Goal: Find contact information: Find contact information

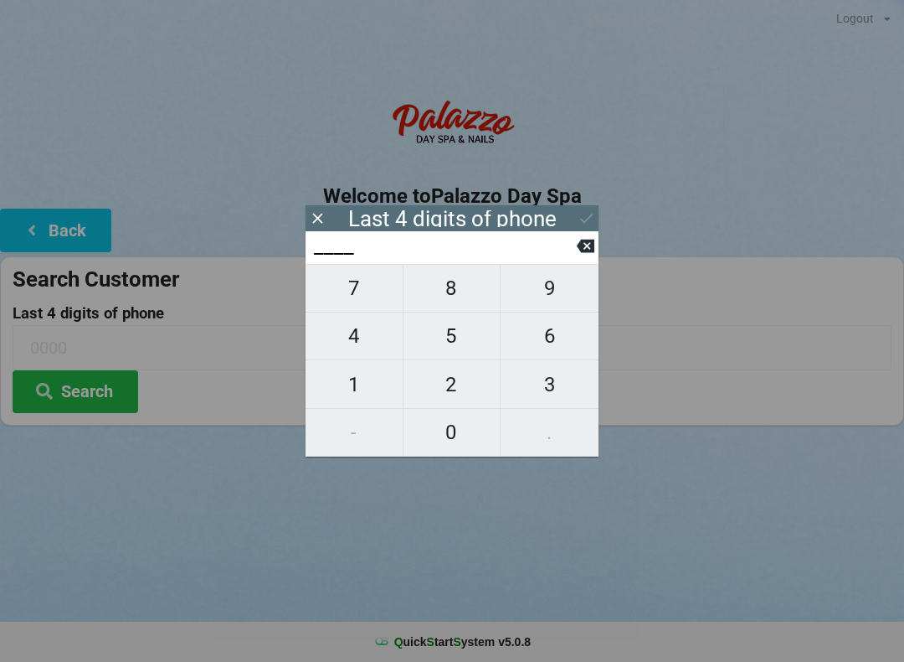
scroll to position [34, 48]
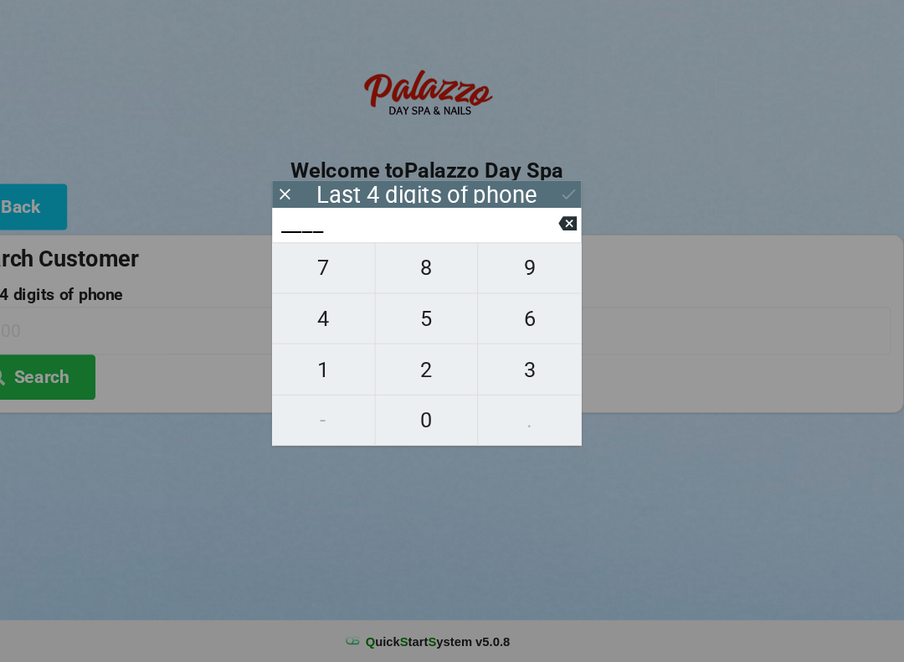
click at [412, 367] on span "2" at bounding box center [452, 384] width 97 height 35
type input "2___"
click at [310, 367] on span "1" at bounding box center [354, 384] width 97 height 35
type input "21__"
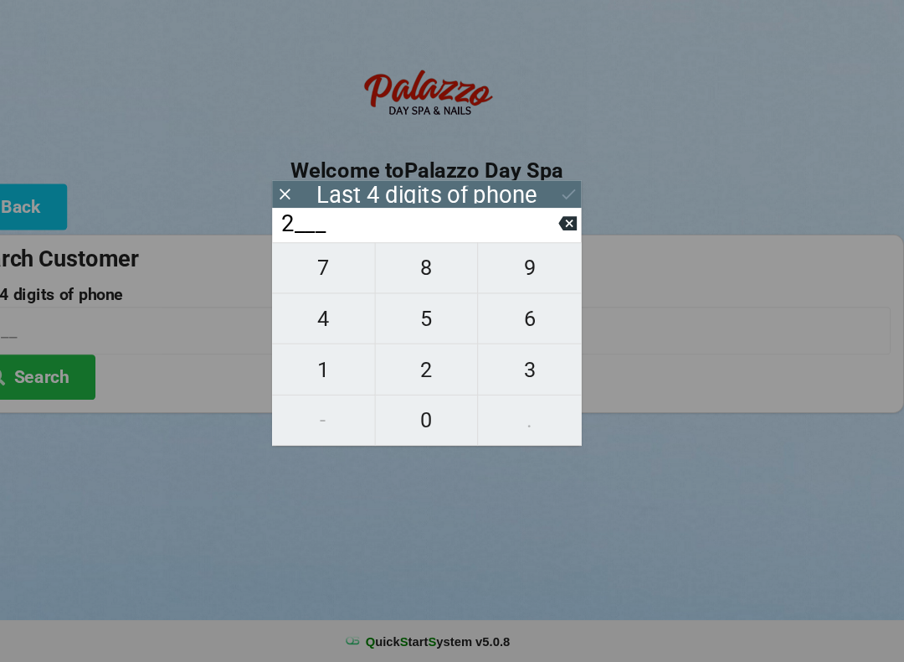
type input "21__"
click at [508, 312] on button "6" at bounding box center [550, 336] width 98 height 48
type input "216_"
click at [507, 318] on span "6" at bounding box center [550, 335] width 98 height 35
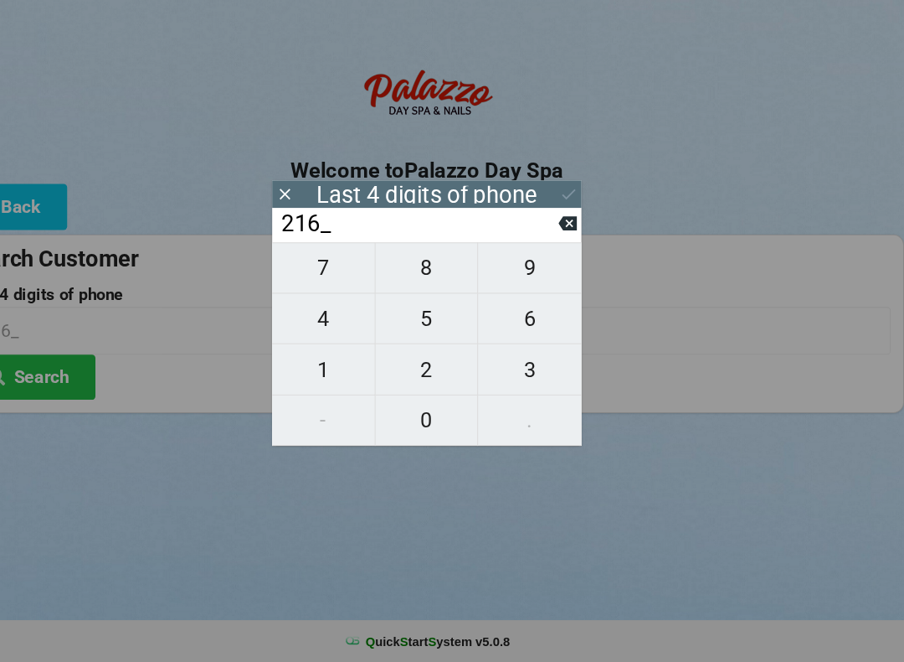
type input "2166"
click at [477, 210] on div "Last 4 digits of phone" at bounding box center [452, 218] width 209 height 17
click at [578, 209] on icon at bounding box center [587, 218] width 18 height 18
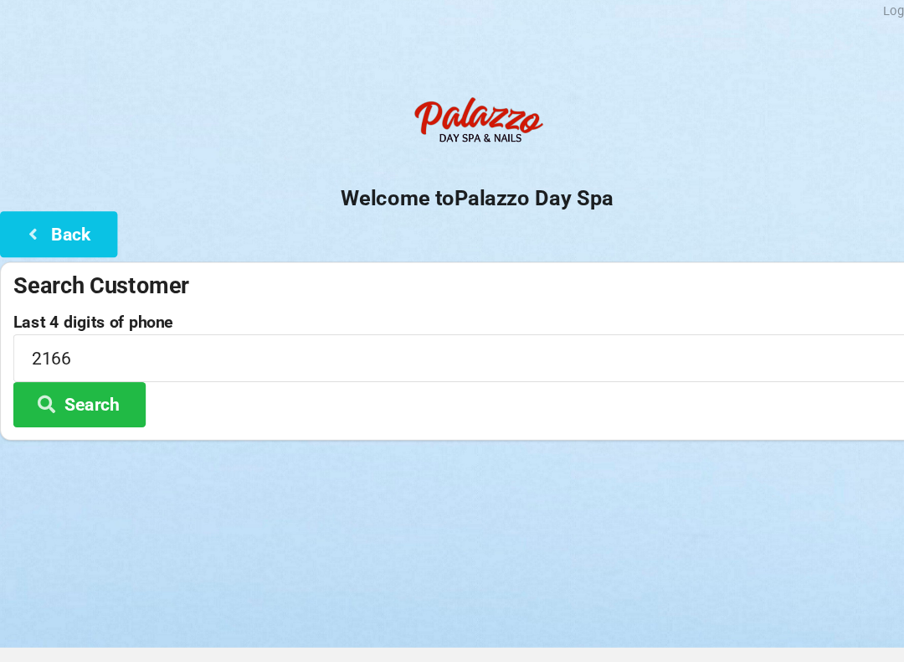
click at [86, 389] on button "Search" at bounding box center [76, 391] width 126 height 43
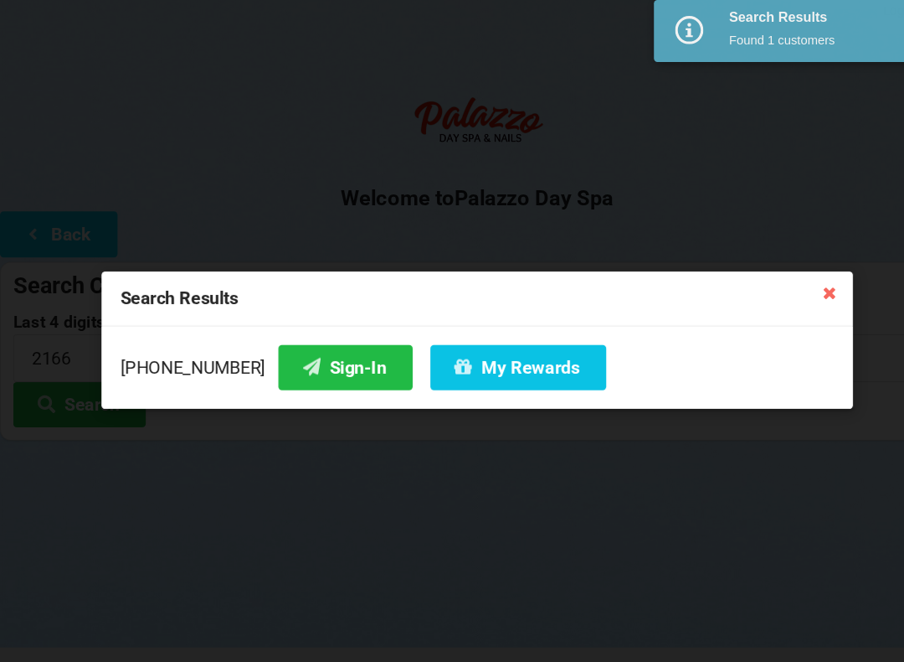
click at [284, 345] on button "Sign-In" at bounding box center [327, 356] width 127 height 43
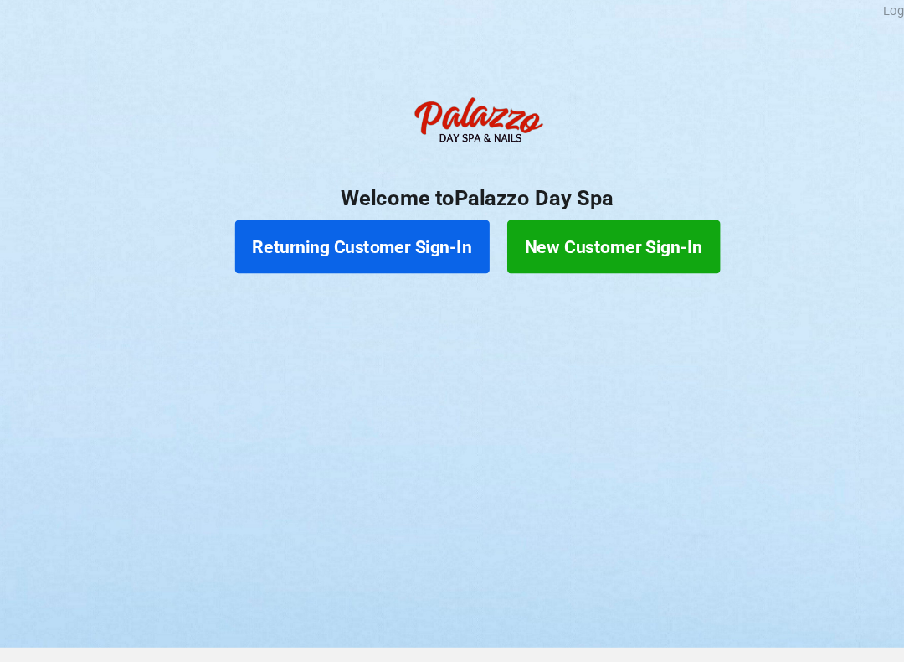
click at [561, 389] on div "Logout Logout Sign-In Welcome to Palazzo Day Spa Returning Customer Sign-In New…" at bounding box center [452, 331] width 904 height 662
click at [407, 227] on button "Returning Customer Sign-In" at bounding box center [343, 242] width 241 height 50
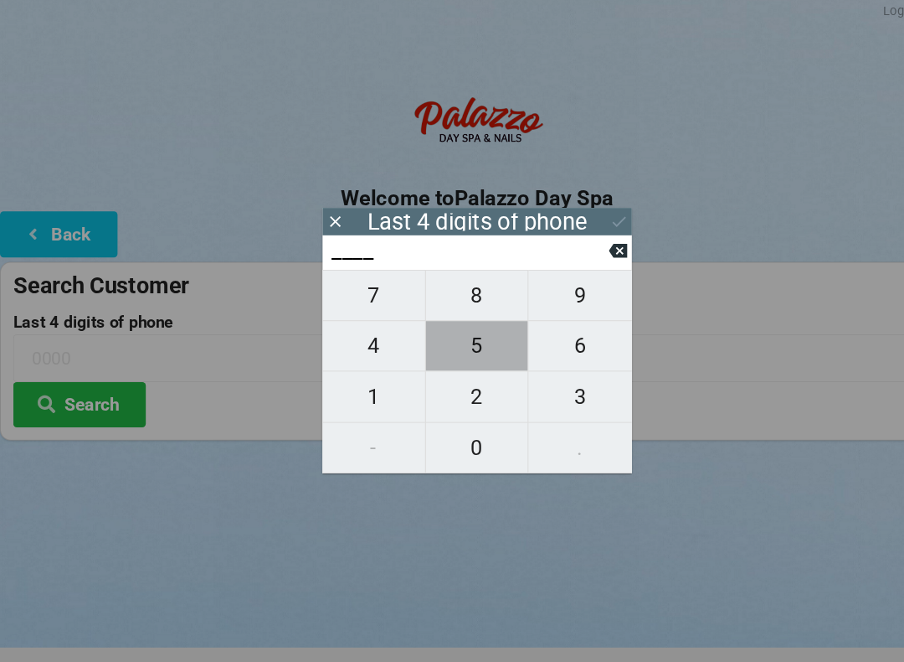
click at [464, 337] on span "5" at bounding box center [452, 335] width 97 height 35
type input "5___"
click at [552, 374] on span "3" at bounding box center [550, 384] width 98 height 35
type input "53__"
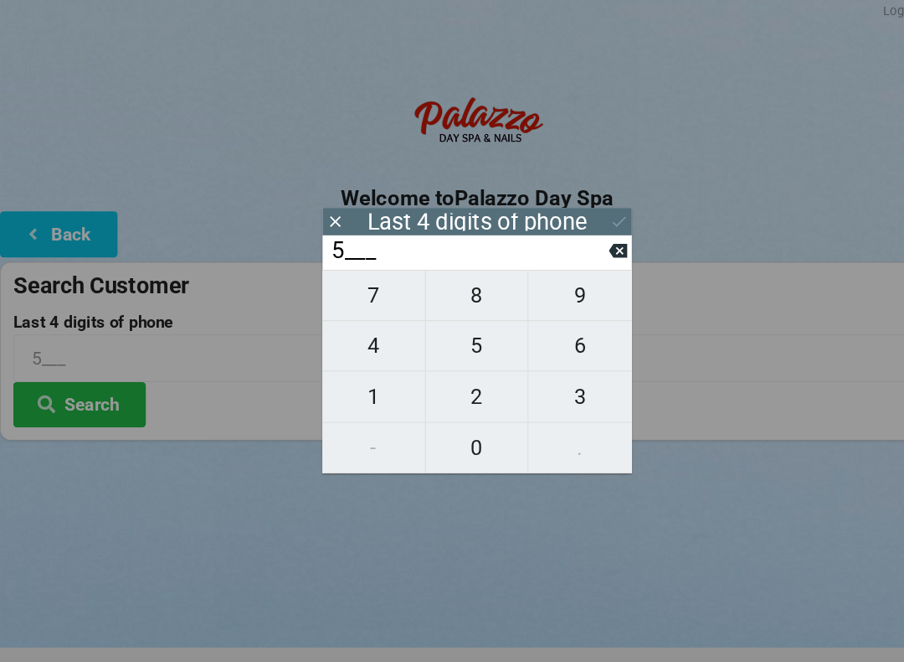
type input "53__"
click at [453, 337] on span "5" at bounding box center [452, 335] width 97 height 35
type input "535_"
click at [554, 384] on span "3" at bounding box center [550, 384] width 98 height 35
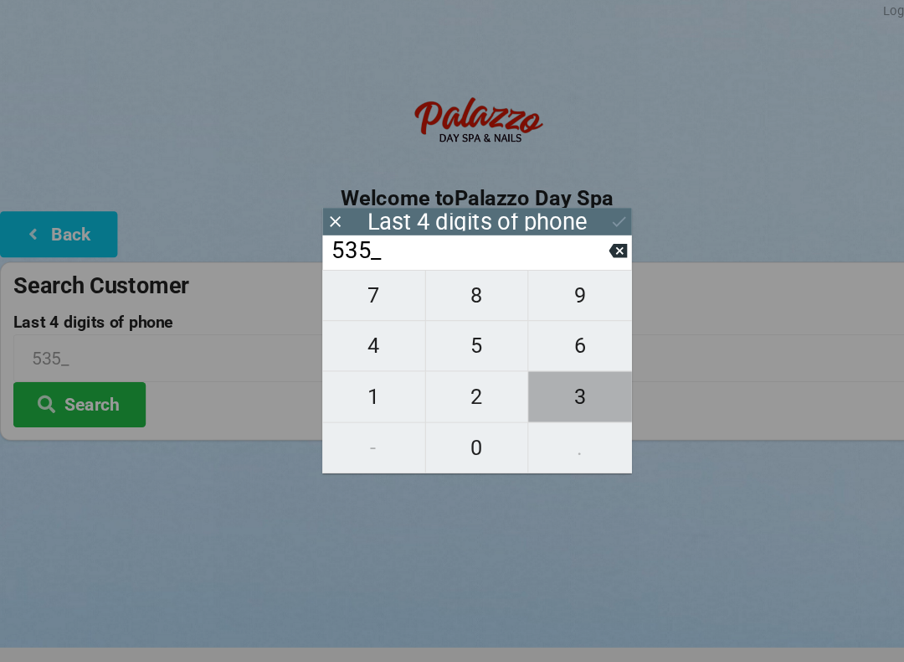
type input "5353"
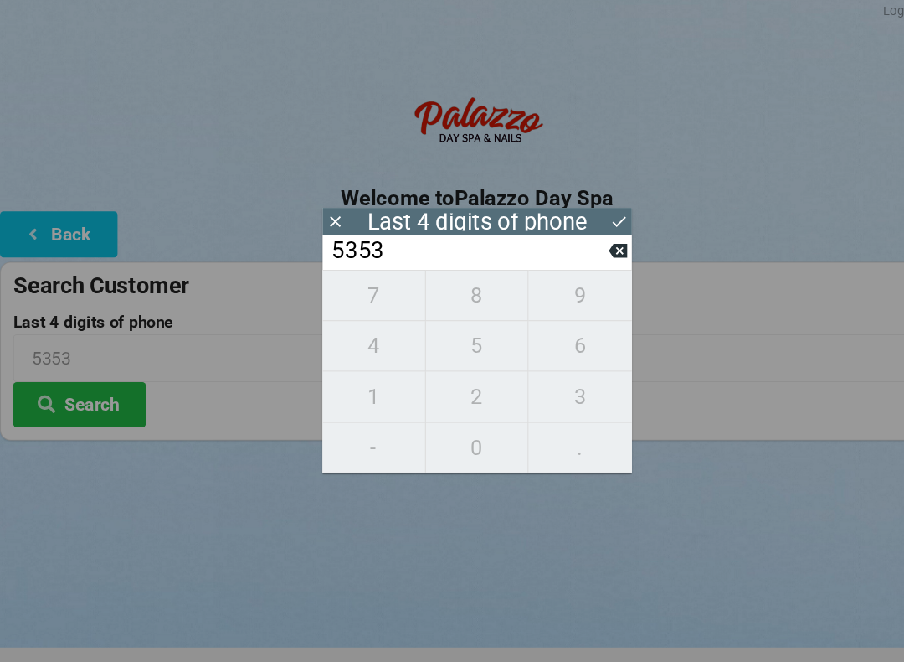
click at [95, 384] on button "Search" at bounding box center [76, 391] width 126 height 43
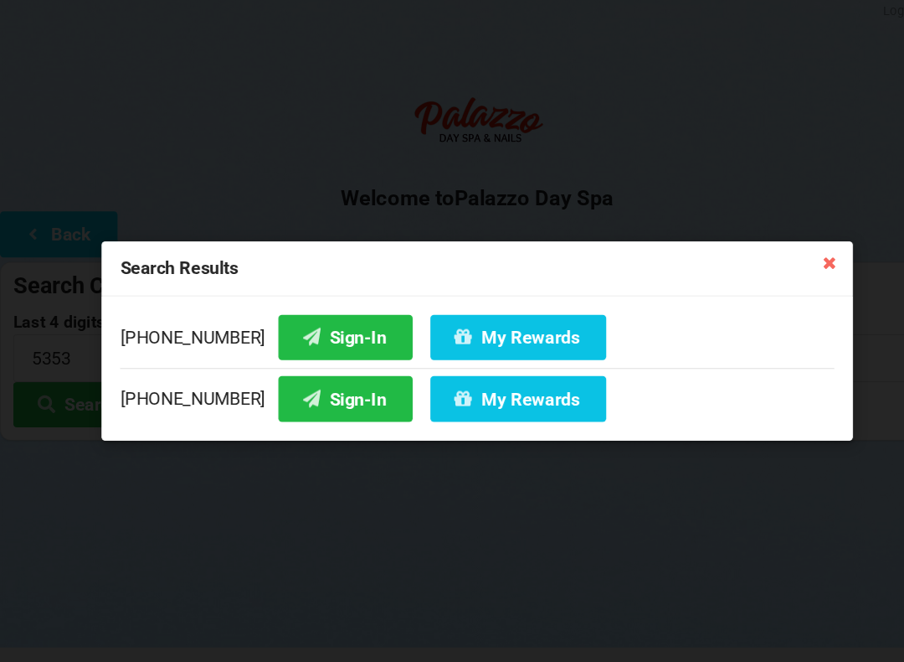
click at [327, 323] on button "Sign-In" at bounding box center [327, 327] width 127 height 43
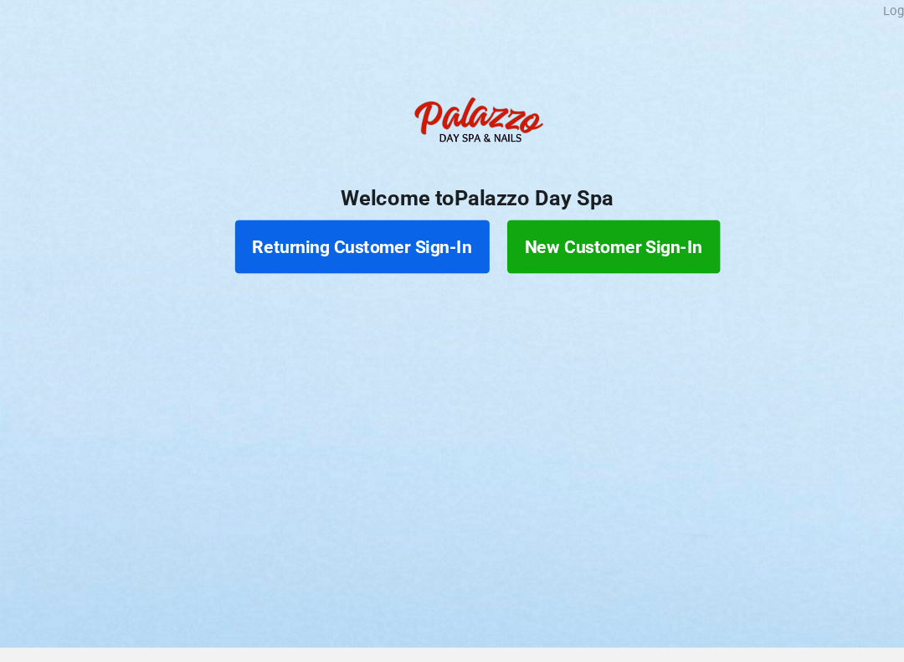
click at [410, 229] on button "Returning Customer Sign-In" at bounding box center [343, 242] width 241 height 50
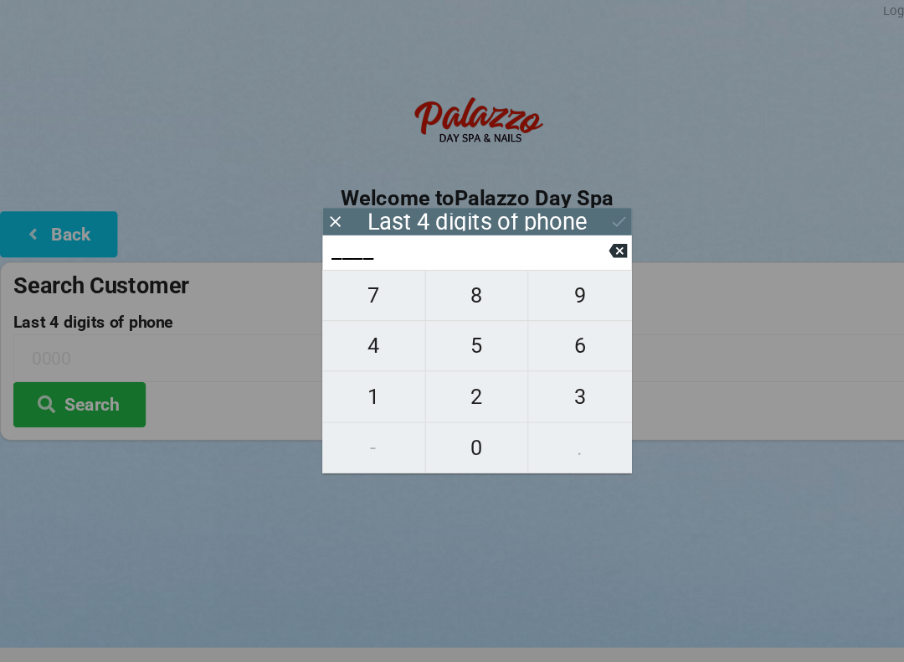
click at [460, 291] on span "8" at bounding box center [452, 287] width 97 height 35
type input "8___"
click at [451, 333] on span "5" at bounding box center [452, 335] width 97 height 35
type input "85__"
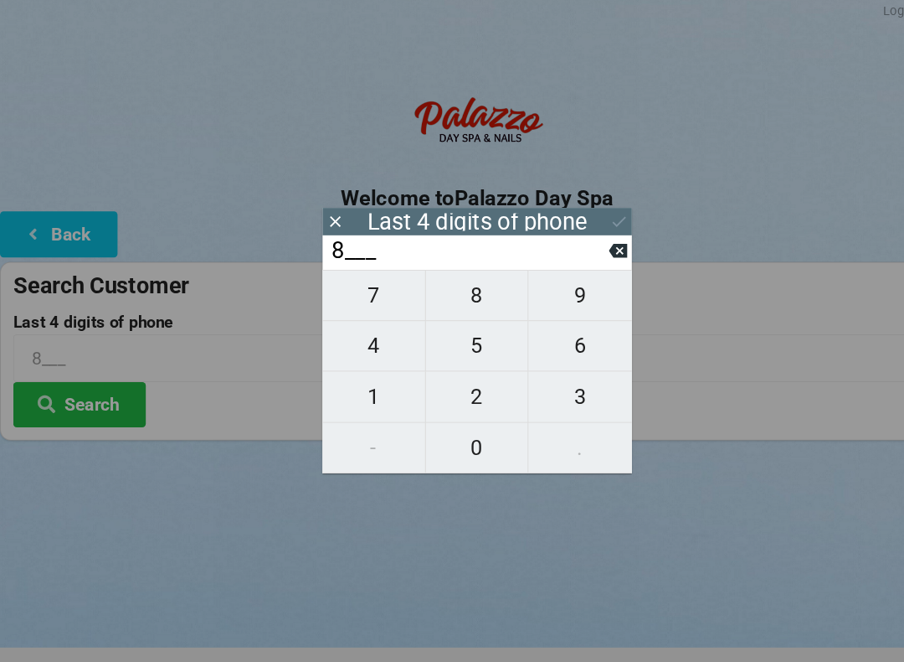
type input "85__"
click at [446, 329] on span "5" at bounding box center [452, 335] width 97 height 35
type input "855_"
click at [456, 285] on span "8" at bounding box center [452, 287] width 97 height 35
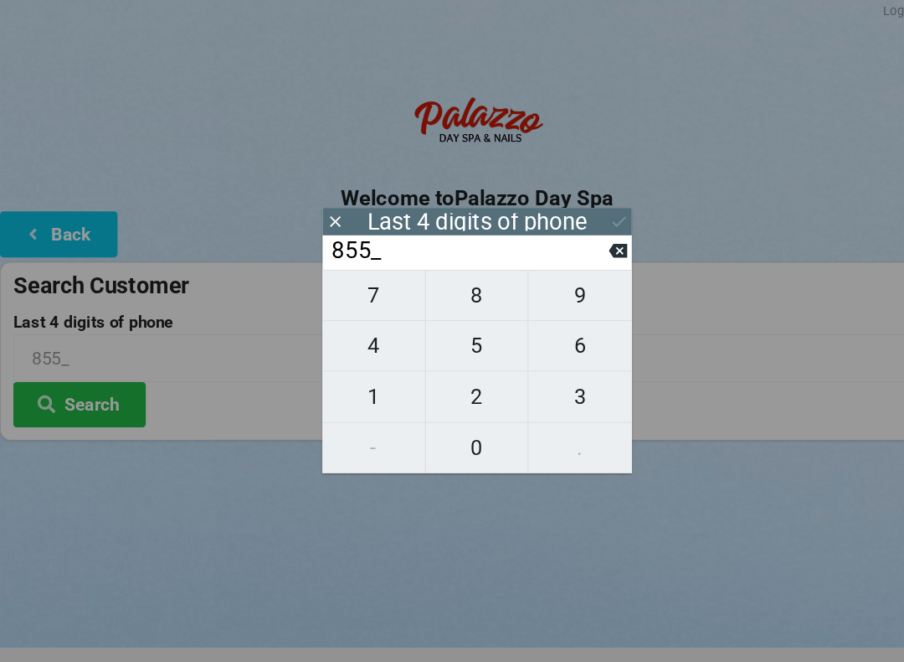
type input "8558"
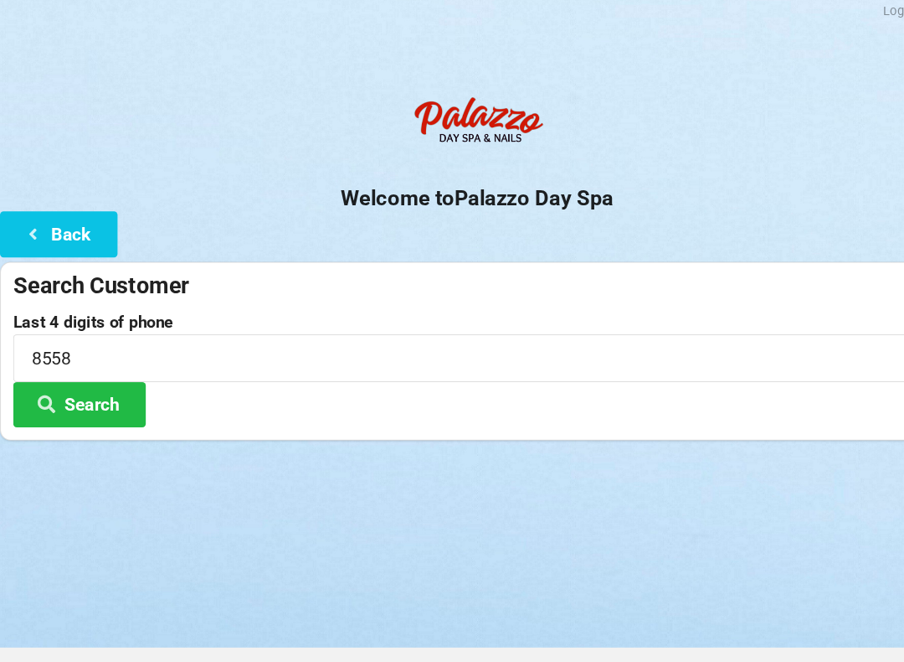
click at [250, 493] on div "Logout Logout Sign-In Welcome to Palazzo Day Spa Back Search Customer Last 4 di…" at bounding box center [452, 331] width 904 height 662
click at [112, 372] on button "Search" at bounding box center [76, 391] width 126 height 43
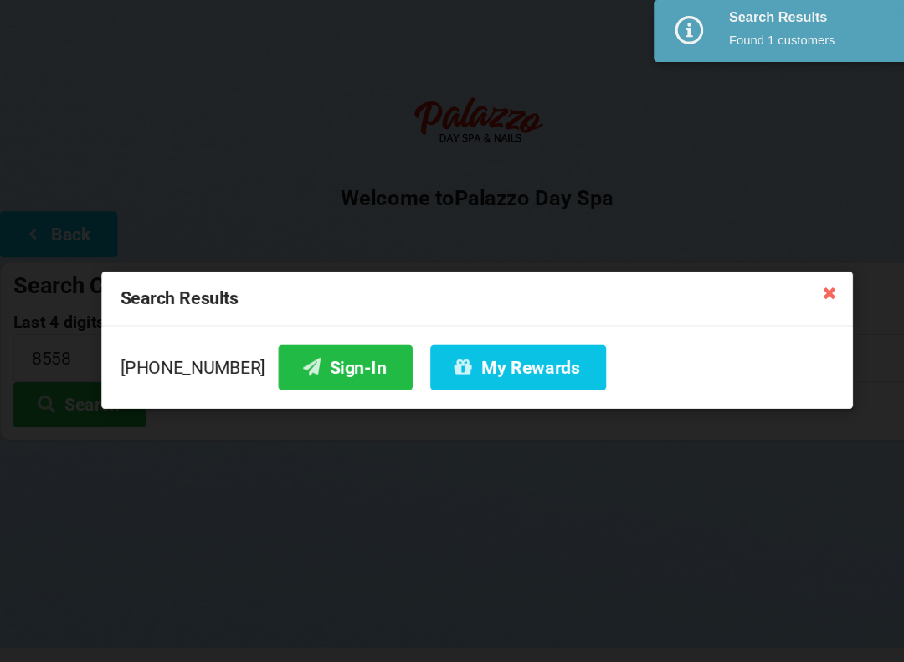
click at [250, 424] on div "Search Results [PHONE_NUMBER] Sign-In My Rewards" at bounding box center [452, 331] width 904 height 662
click at [301, 343] on button "Sign-In" at bounding box center [327, 356] width 127 height 43
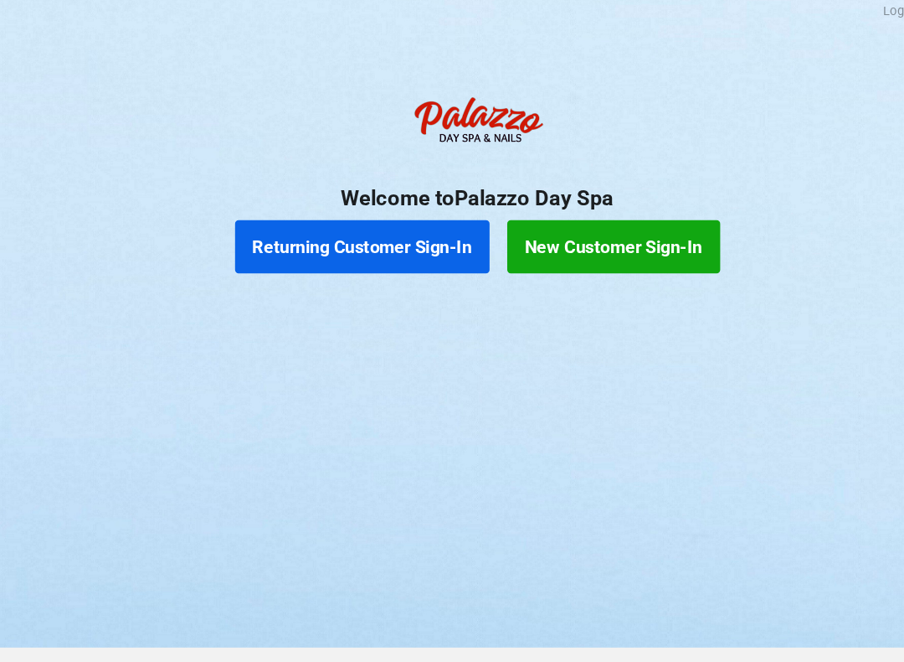
click at [379, 241] on button "Returning Customer Sign-In" at bounding box center [343, 242] width 241 height 50
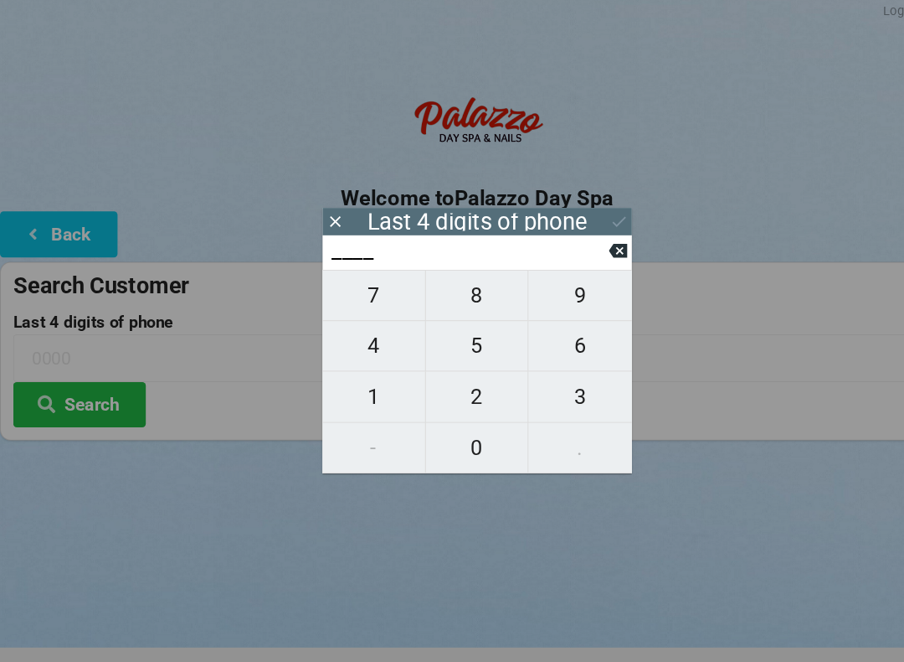
click at [555, 385] on span "3" at bounding box center [550, 384] width 98 height 35
type input "3___"
click at [553, 330] on span "6" at bounding box center [550, 335] width 98 height 35
type input "36__"
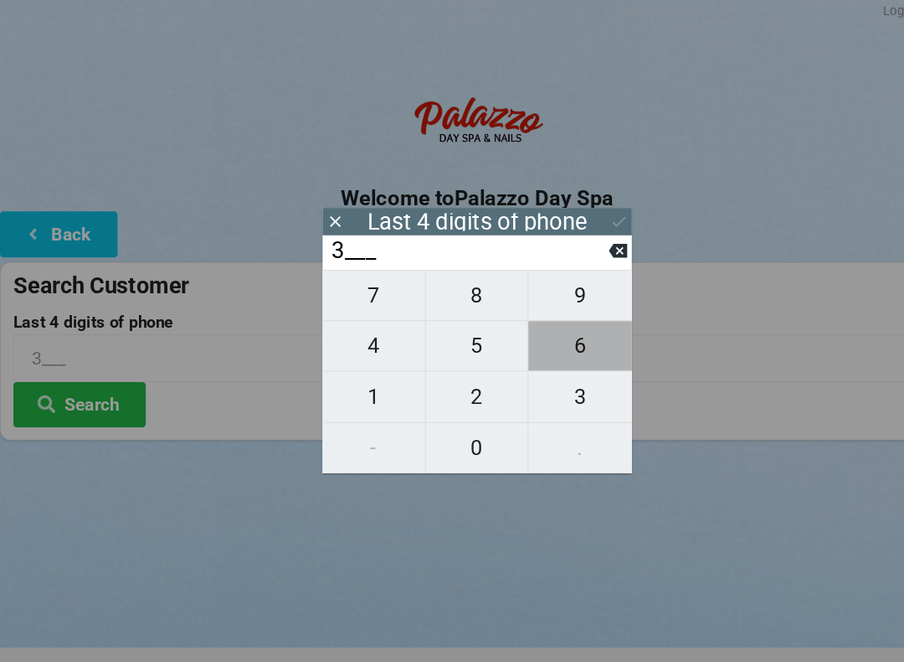
type input "36__"
click at [556, 335] on span "6" at bounding box center [550, 335] width 98 height 35
type input "366_"
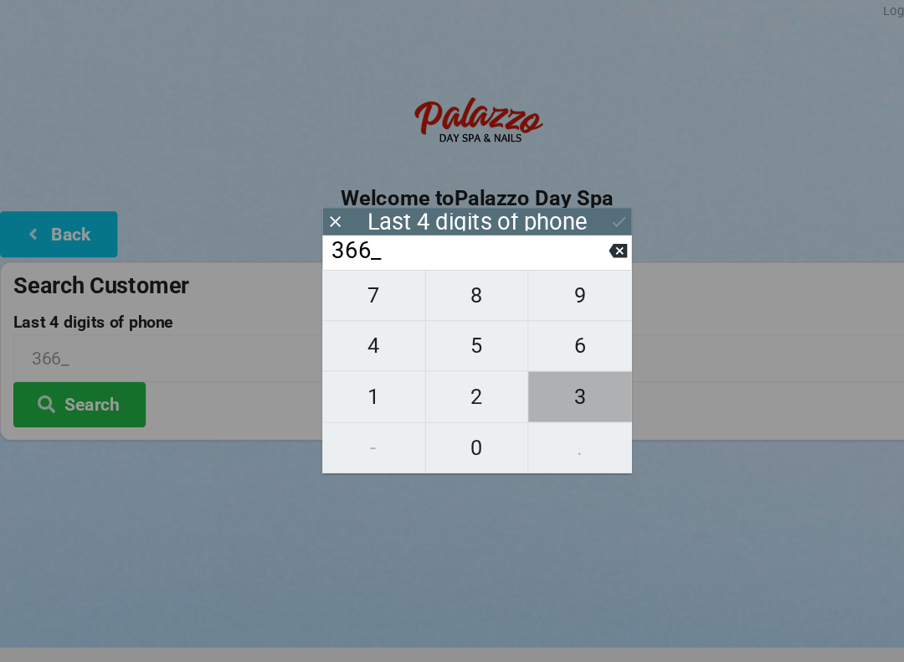
click at [561, 390] on span "3" at bounding box center [550, 384] width 98 height 35
type input "3663"
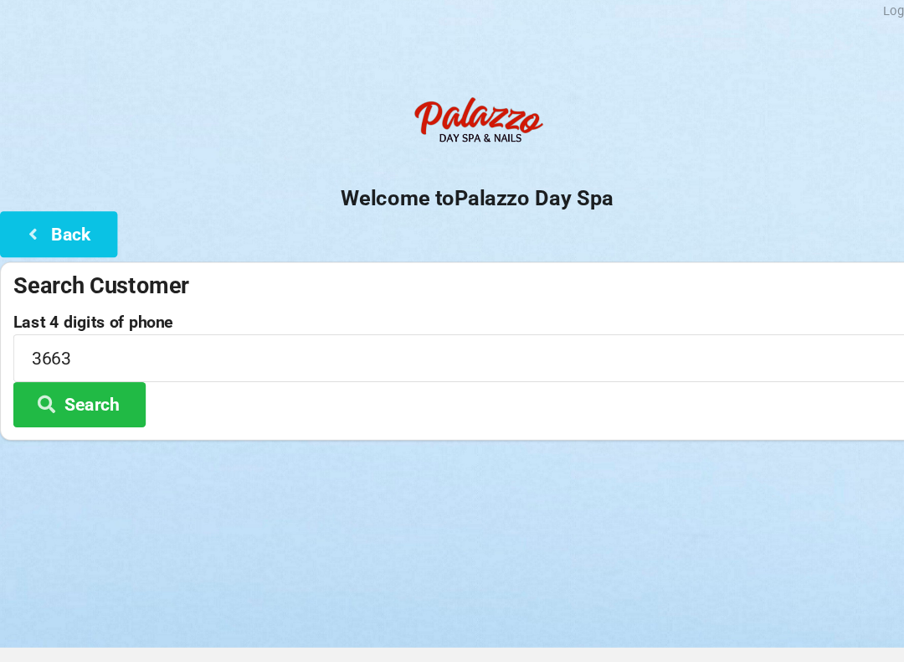
click at [91, 393] on button "Search" at bounding box center [76, 391] width 126 height 43
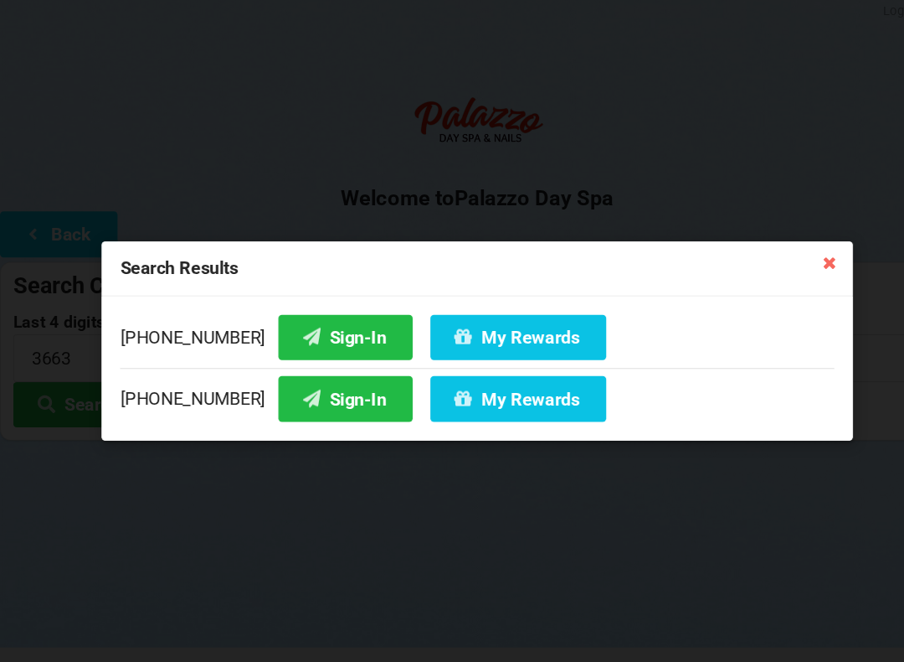
click at [303, 379] on button "Sign-In" at bounding box center [327, 385] width 127 height 43
